Goal: Information Seeking & Learning: Learn about a topic

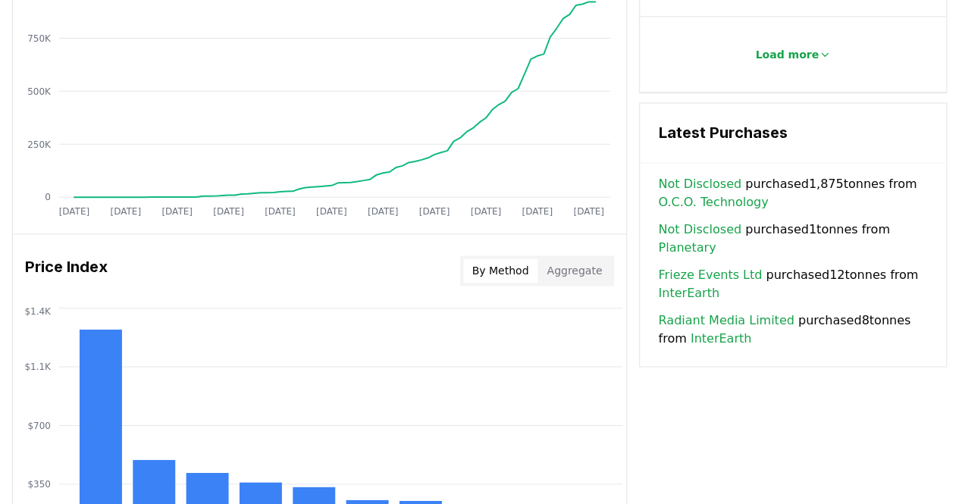
scroll to position [1023, 0]
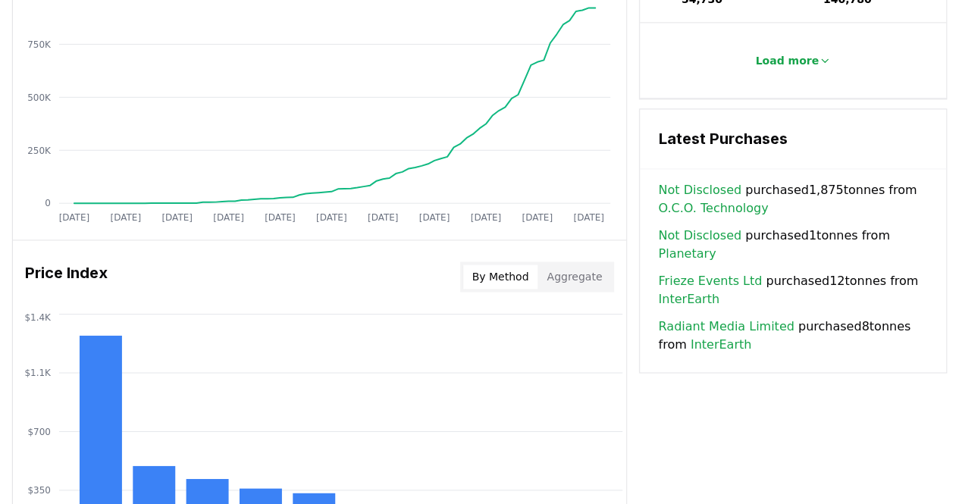
click at [691, 394] on div "Key Metrics Find detailed analysis of carbon removal data through time. Total S…" at bounding box center [479, 96] width 935 height 1126
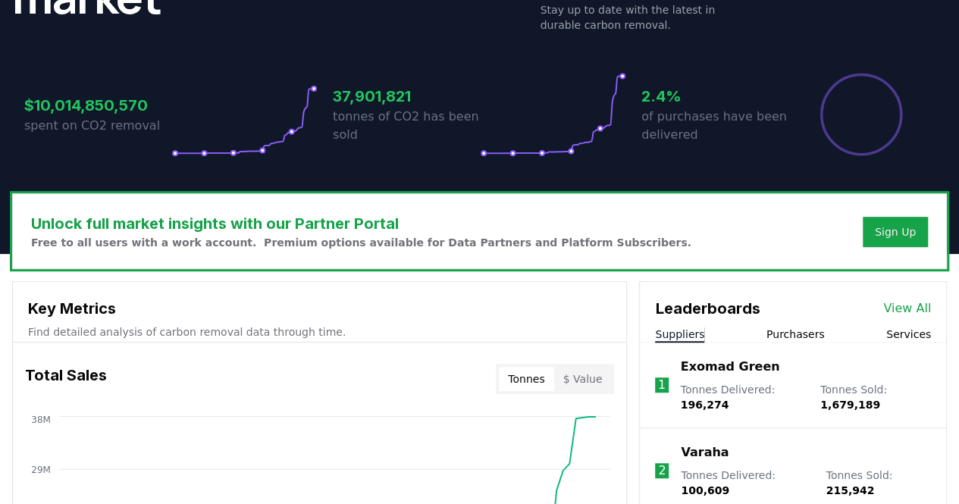
scroll to position [114, 0]
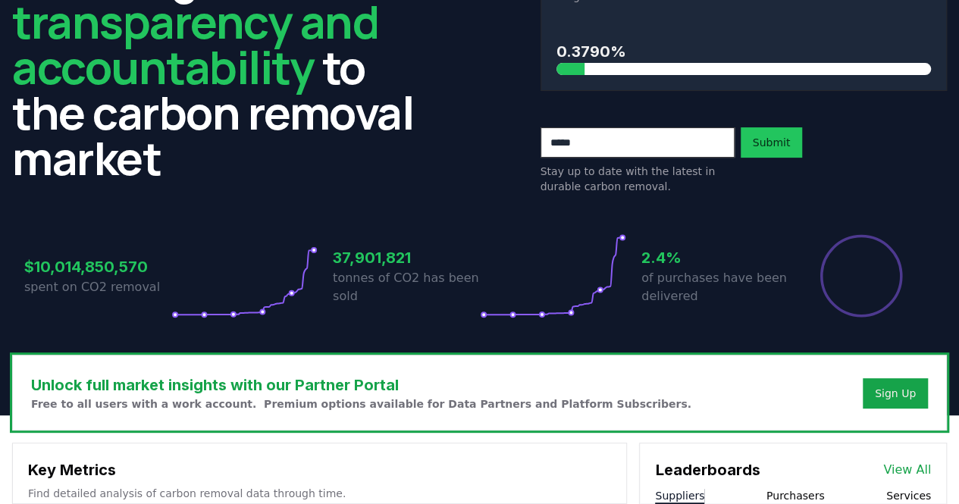
click at [568, 383] on h3 "Unlock full market insights with our Partner Portal" at bounding box center [361, 385] width 660 height 23
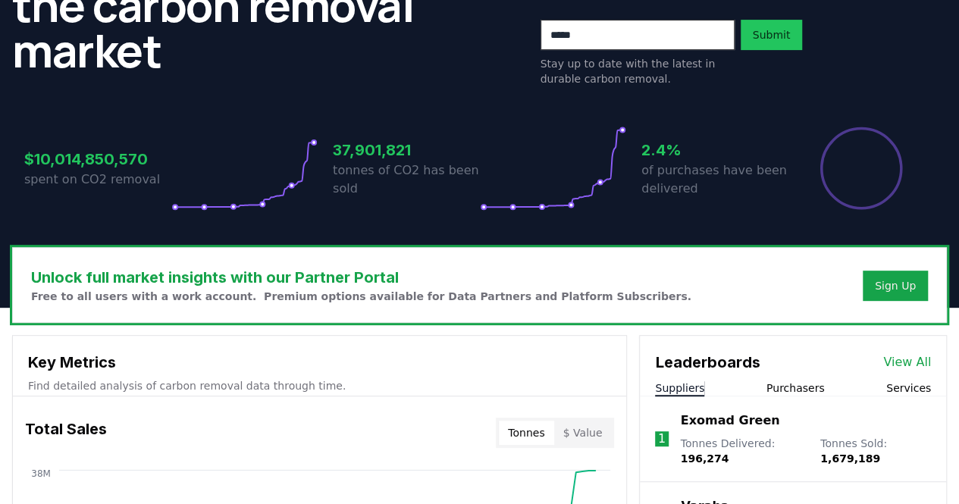
scroll to position [341, 0]
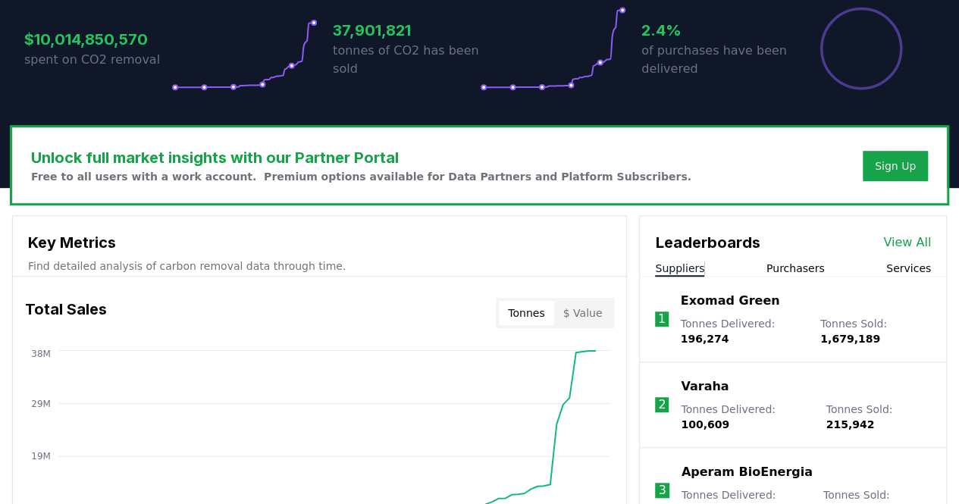
click at [437, 260] on p "Find detailed analysis of carbon removal data through time." at bounding box center [319, 265] width 583 height 15
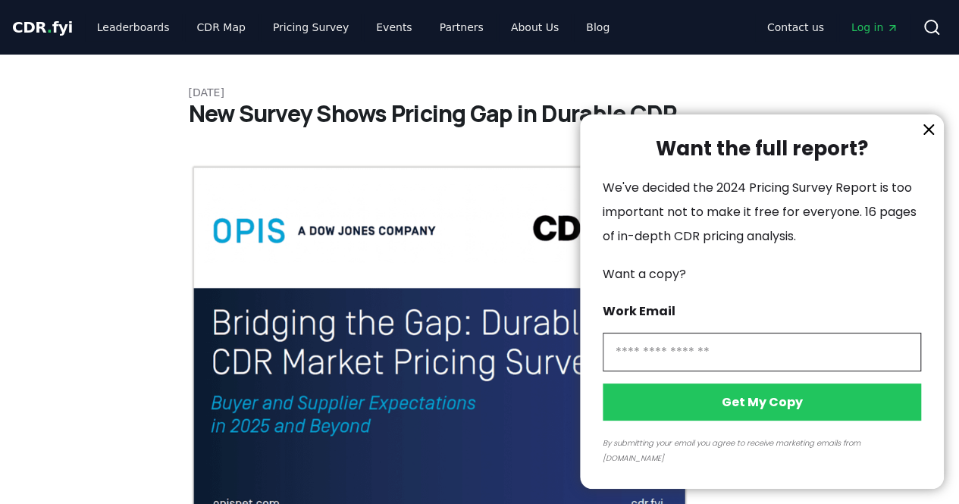
click at [926, 134] on icon "information" at bounding box center [928, 129] width 9 height 9
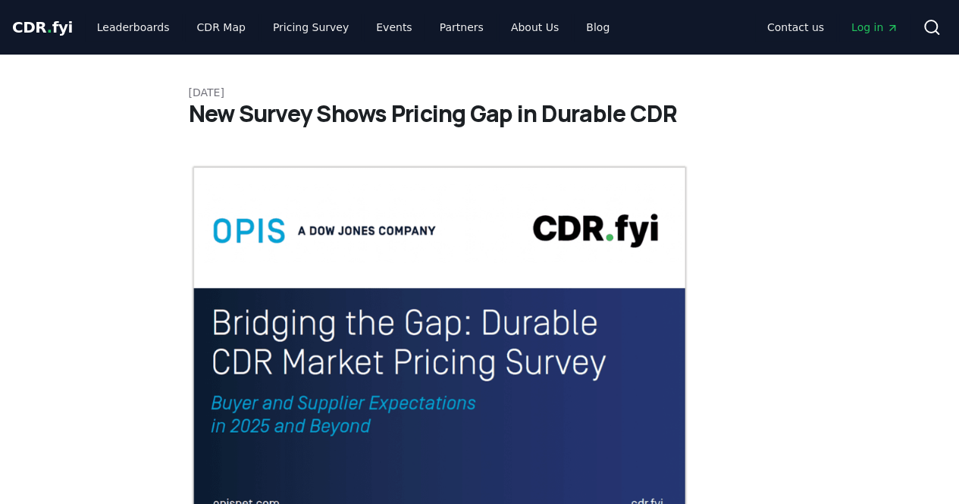
click at [465, 349] on img at bounding box center [440, 352] width 502 height 376
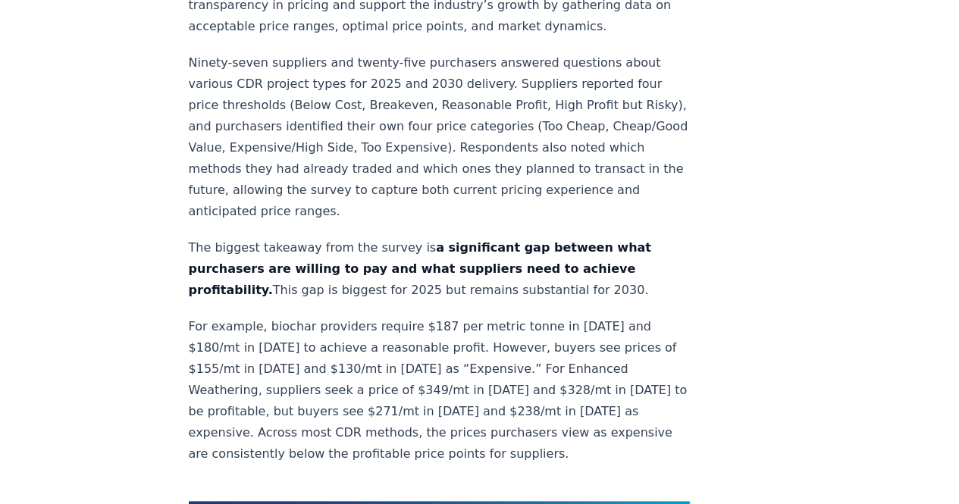
scroll to position [688, 0]
click at [465, 349] on p "For example, biochar providers require $187 per metric tonne in 2025 and $180/m…" at bounding box center [440, 389] width 502 height 149
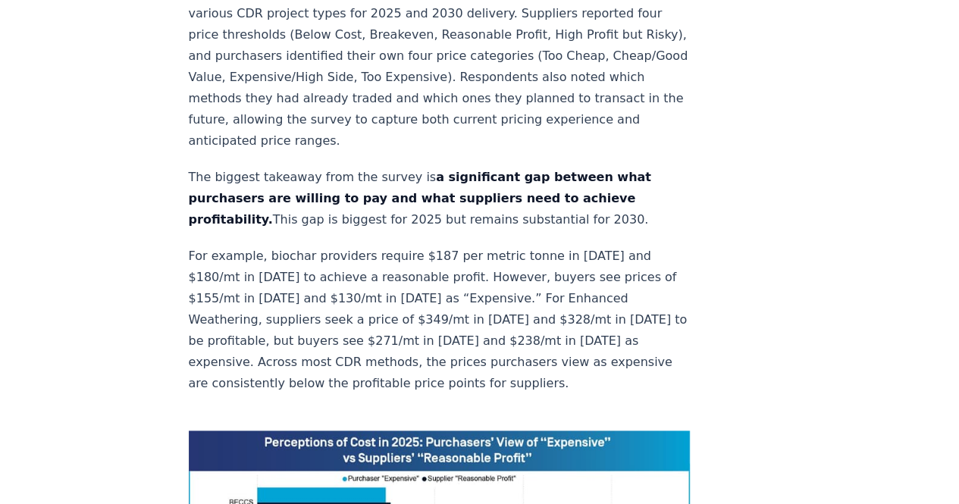
scroll to position [987, 0]
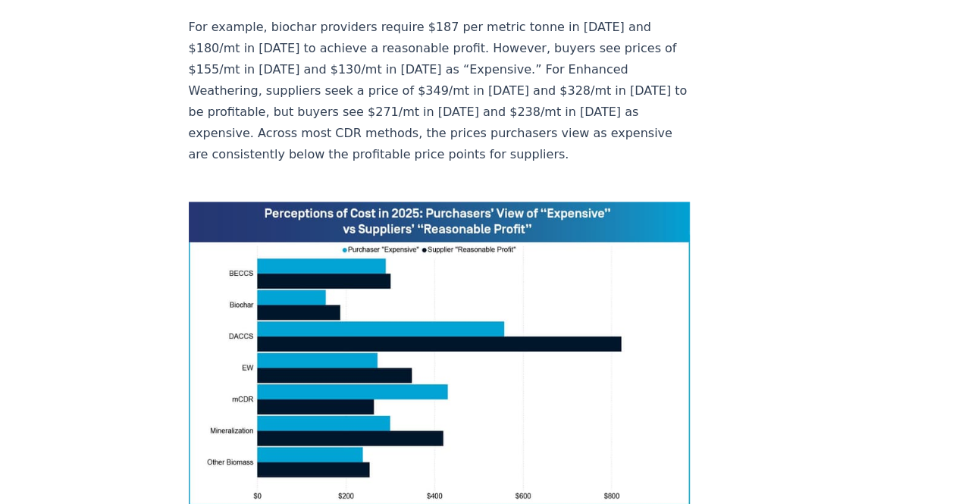
click at [304, 268] on img at bounding box center [440, 359] width 502 height 315
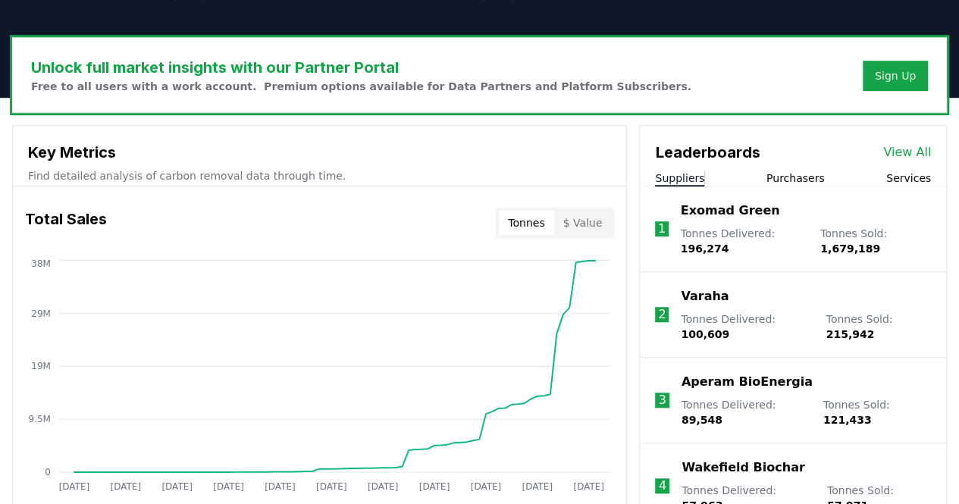
scroll to position [493, 0]
